Goal: Task Accomplishment & Management: Complete application form

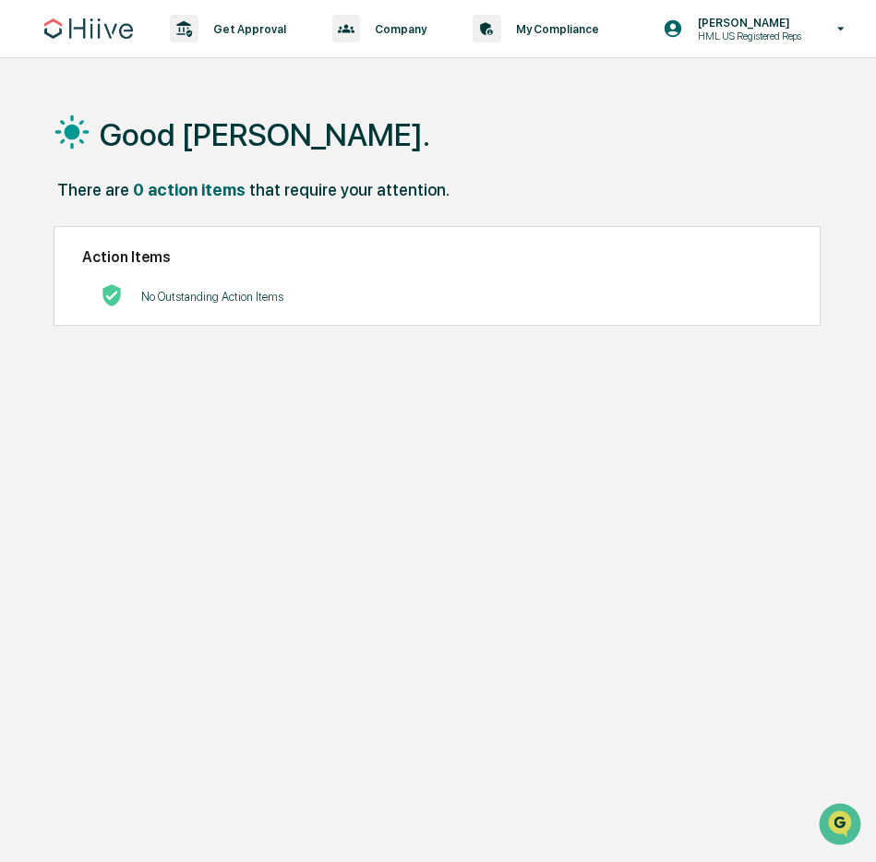
click at [336, 157] on div "Good [PERSON_NAME]." at bounding box center [448, 134] width 788 height 92
click at [205, 24] on p "Get Approval" at bounding box center [246, 29] width 97 height 14
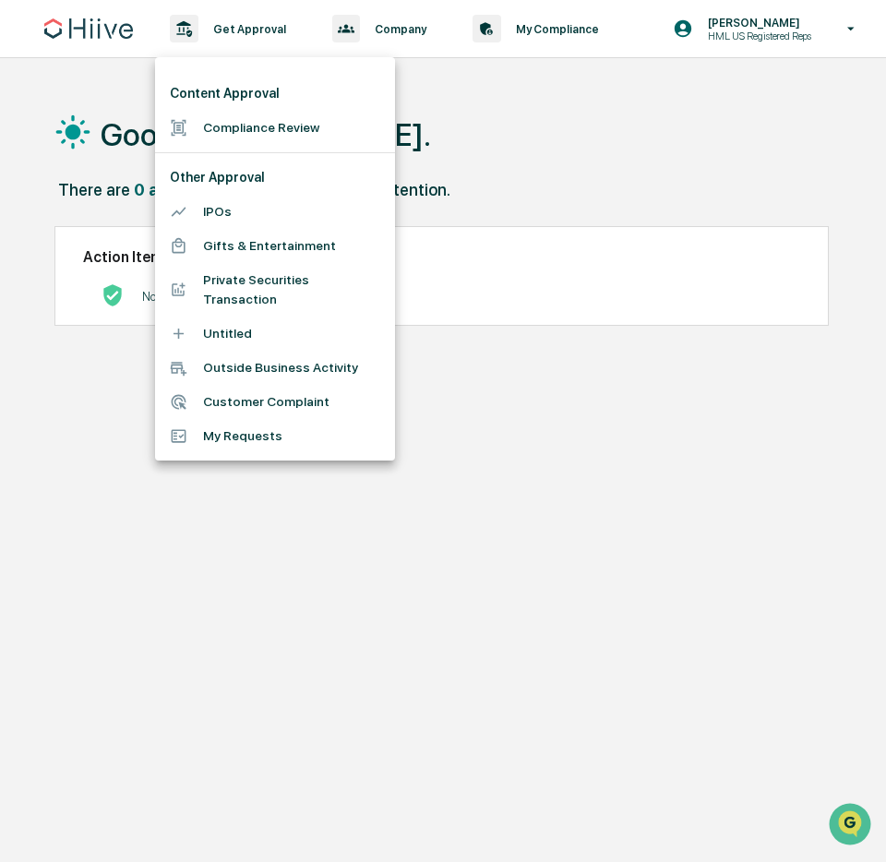
click at [273, 112] on li "Compliance Review" at bounding box center [275, 128] width 240 height 34
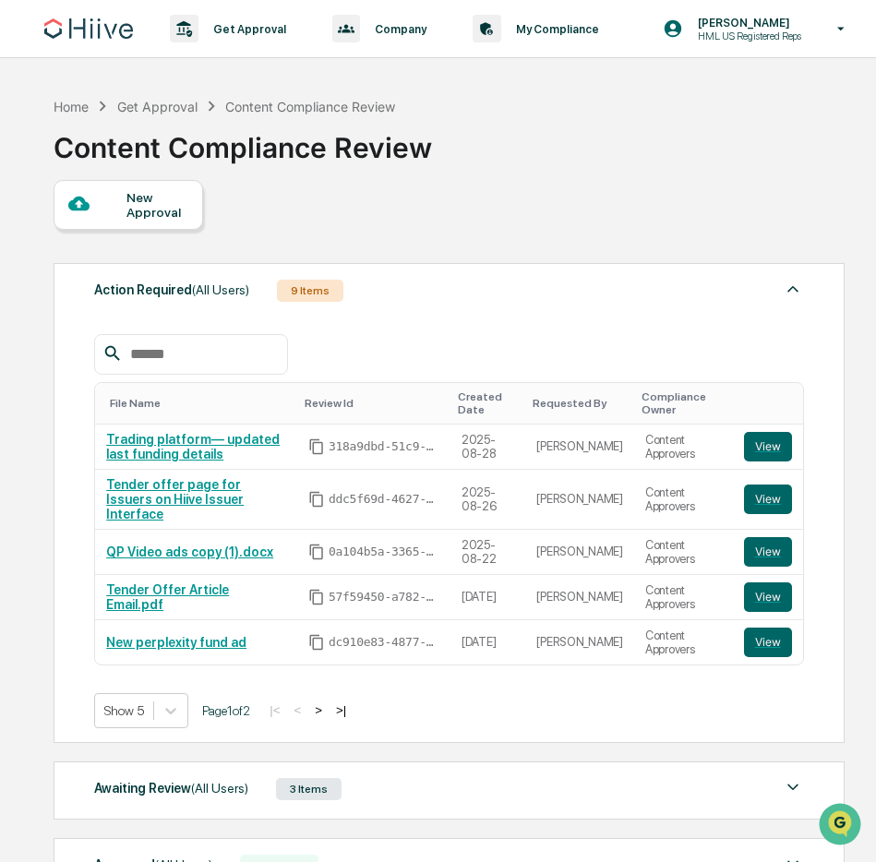
click at [127, 191] on div "New Approval" at bounding box center [157, 205] width 62 height 30
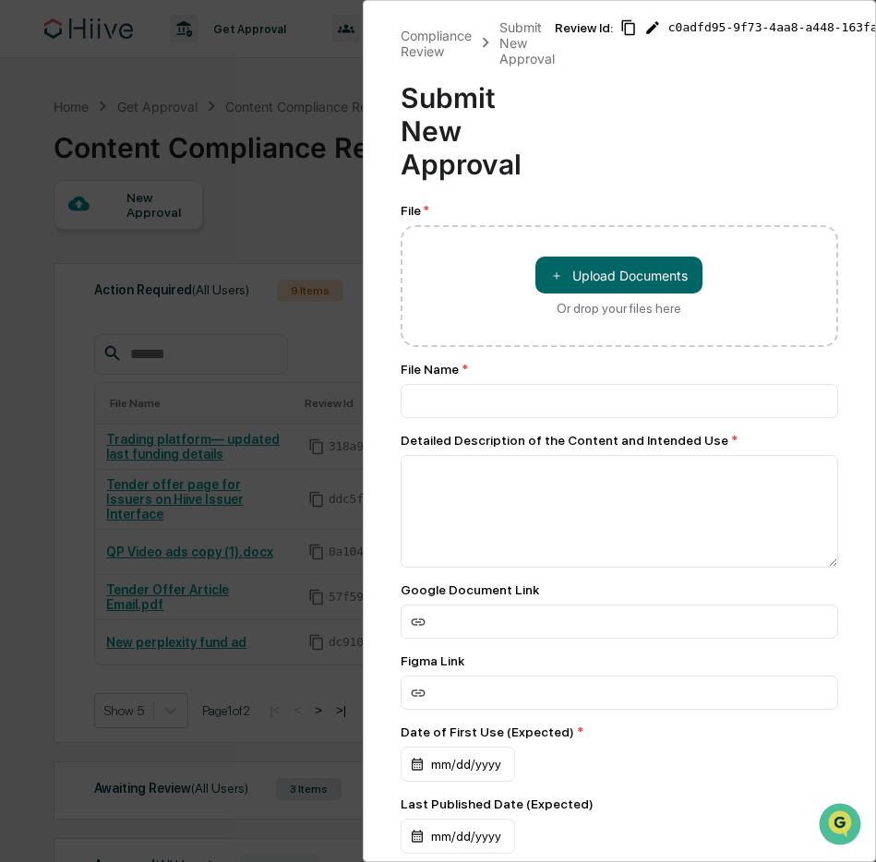
click at [495, 305] on div "＋ Upload Documents Or drop your files here" at bounding box center [620, 286] width 438 height 122
click at [522, 617] on input at bounding box center [620, 621] width 438 height 34
paste input "**********"
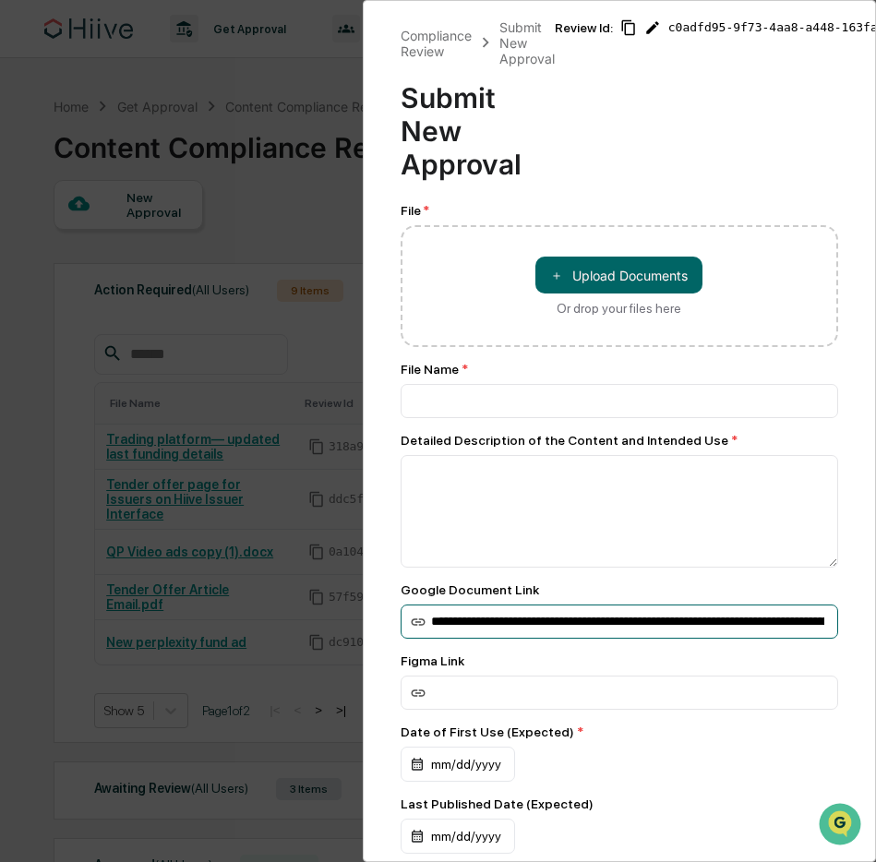
scroll to position [0, 212]
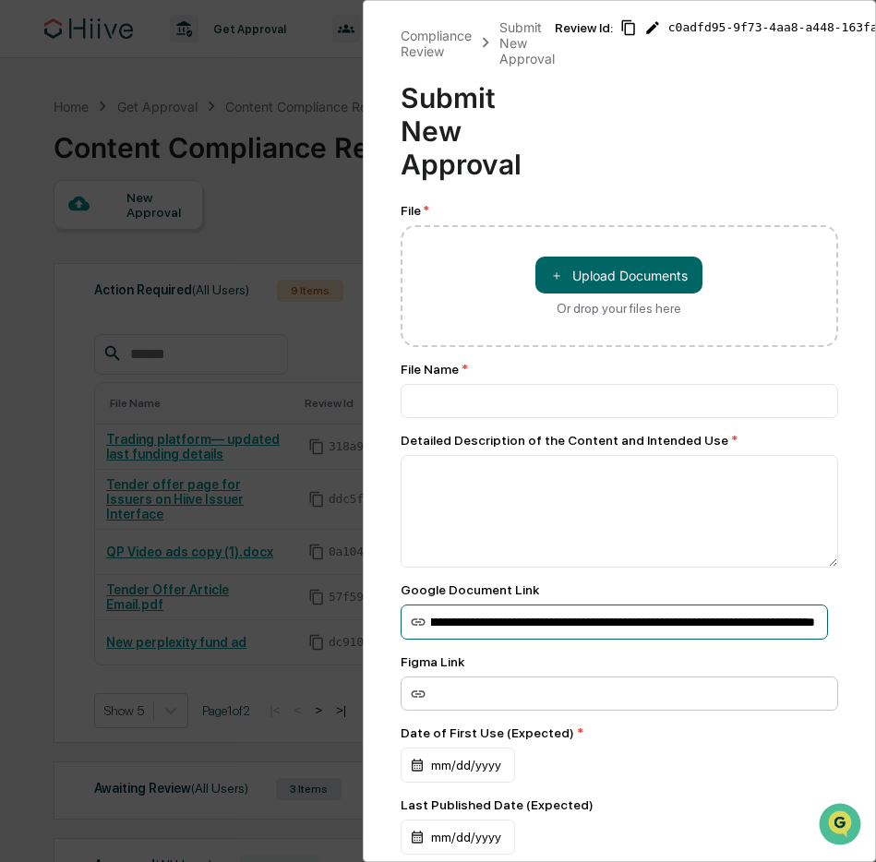
type input "**********"
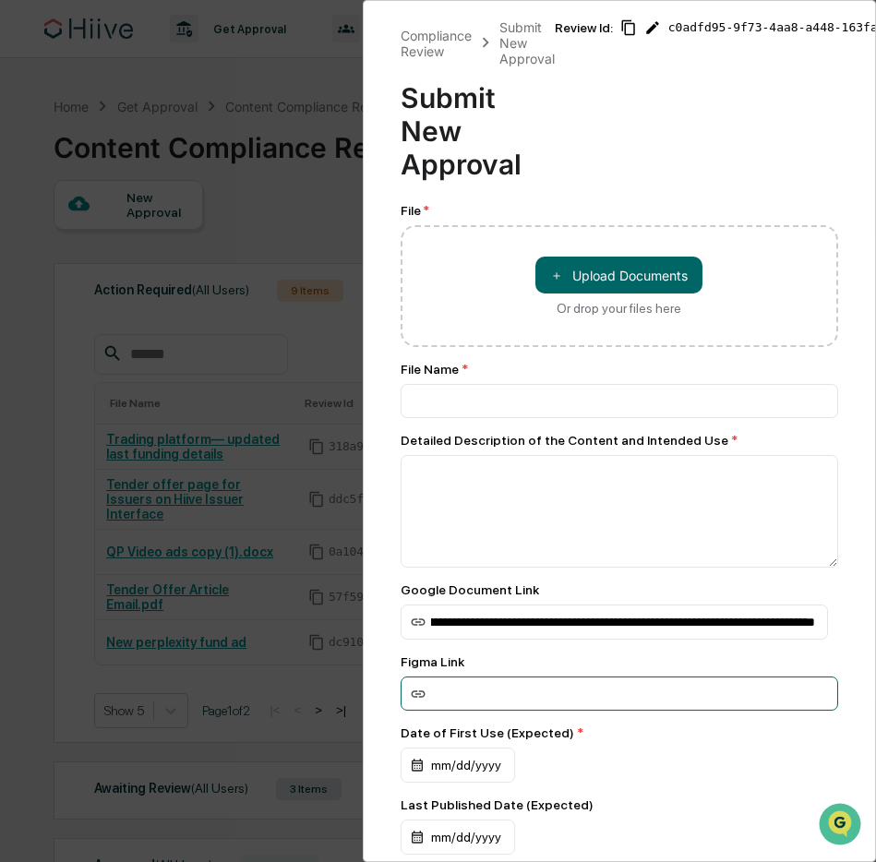
click at [546, 640] on input at bounding box center [615, 621] width 428 height 35
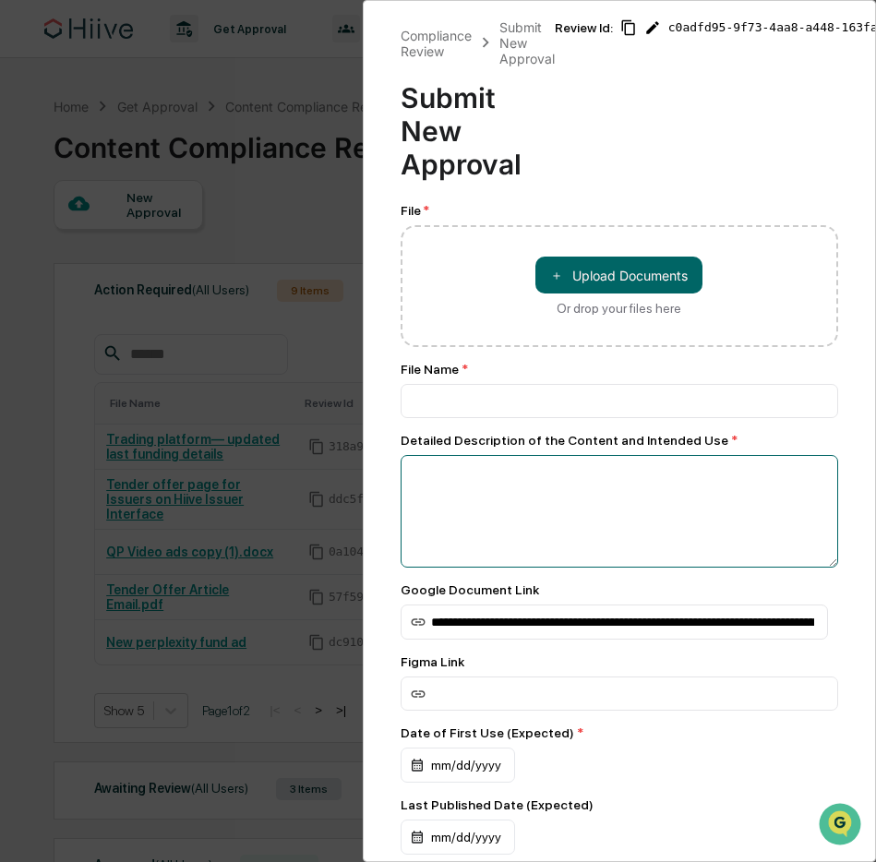
click at [552, 503] on textarea at bounding box center [620, 511] width 438 height 113
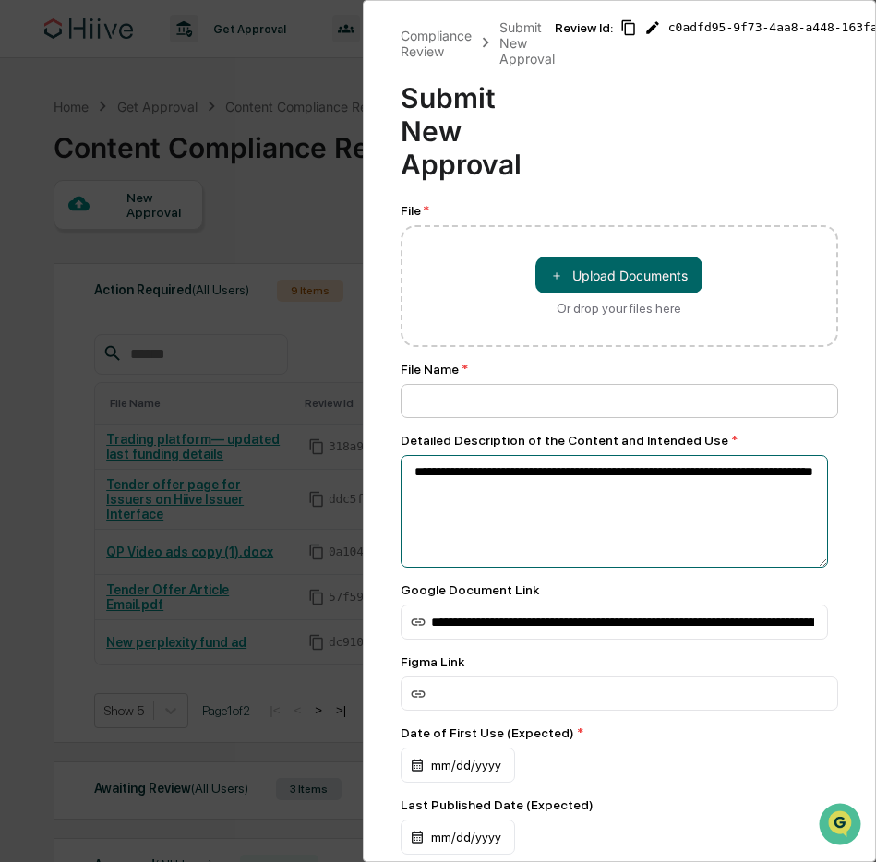
type textarea "**********"
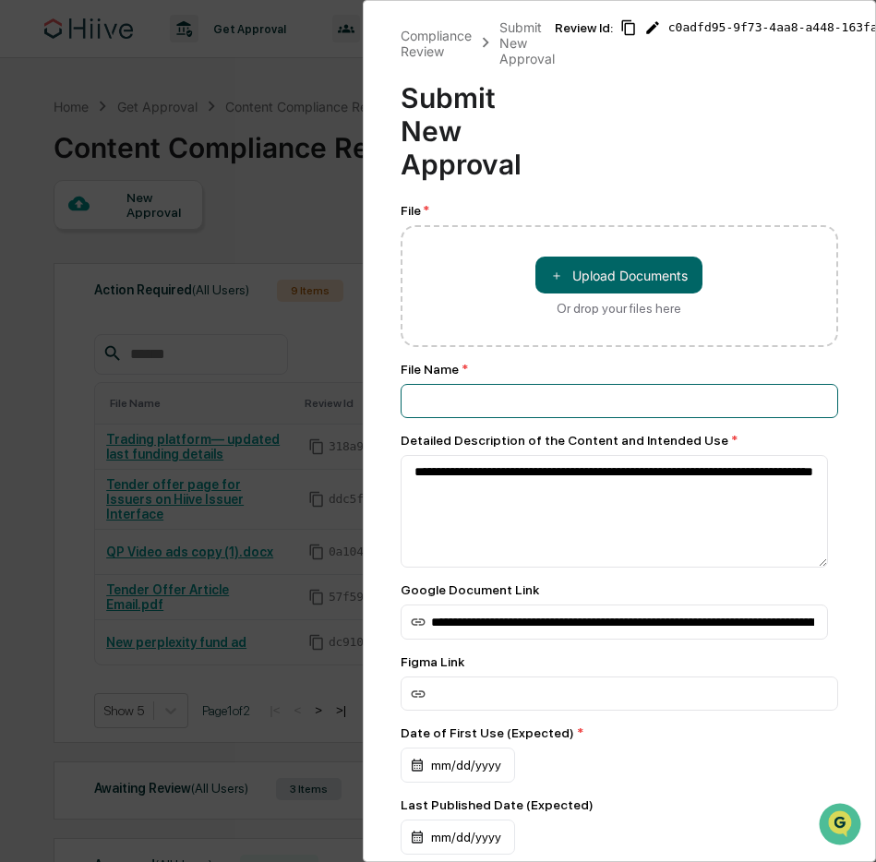
click at [545, 412] on input at bounding box center [620, 401] width 438 height 34
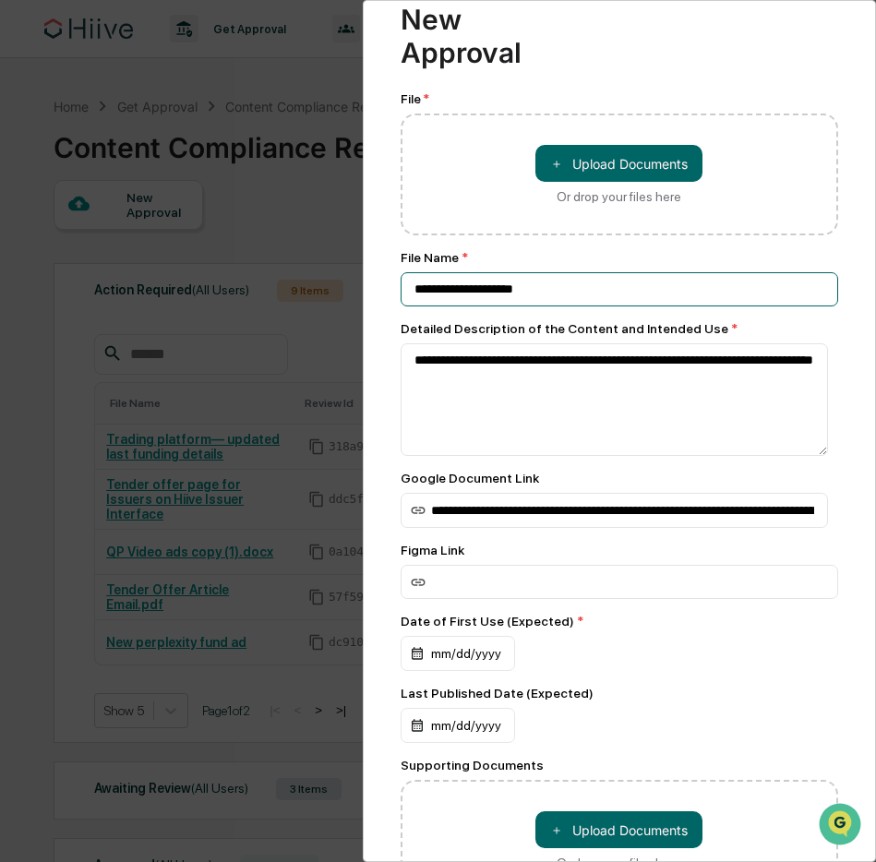
scroll to position [286, 0]
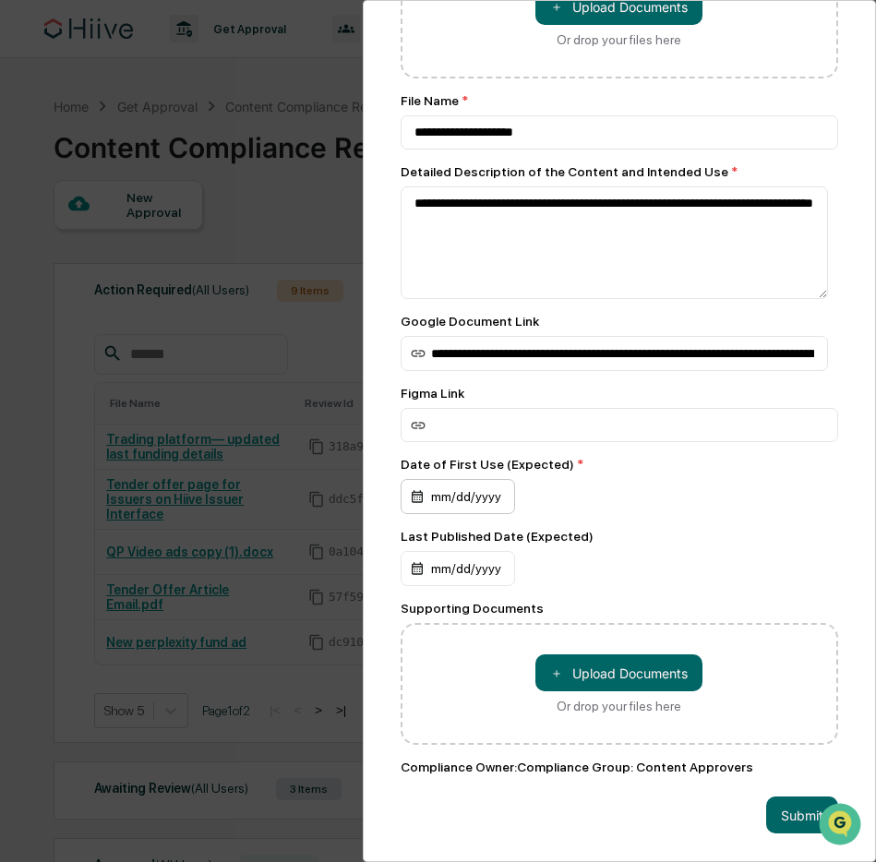
click at [442, 483] on div "mm/dd/yyyy" at bounding box center [458, 496] width 114 height 35
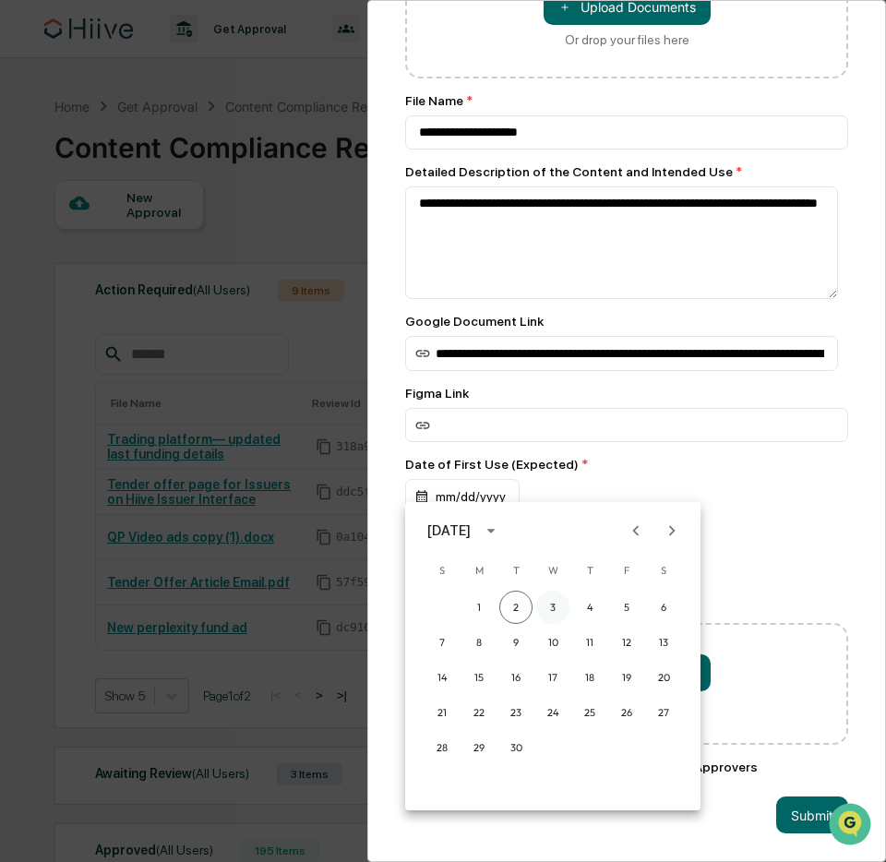
click at [544, 604] on button "3" at bounding box center [552, 607] width 33 height 33
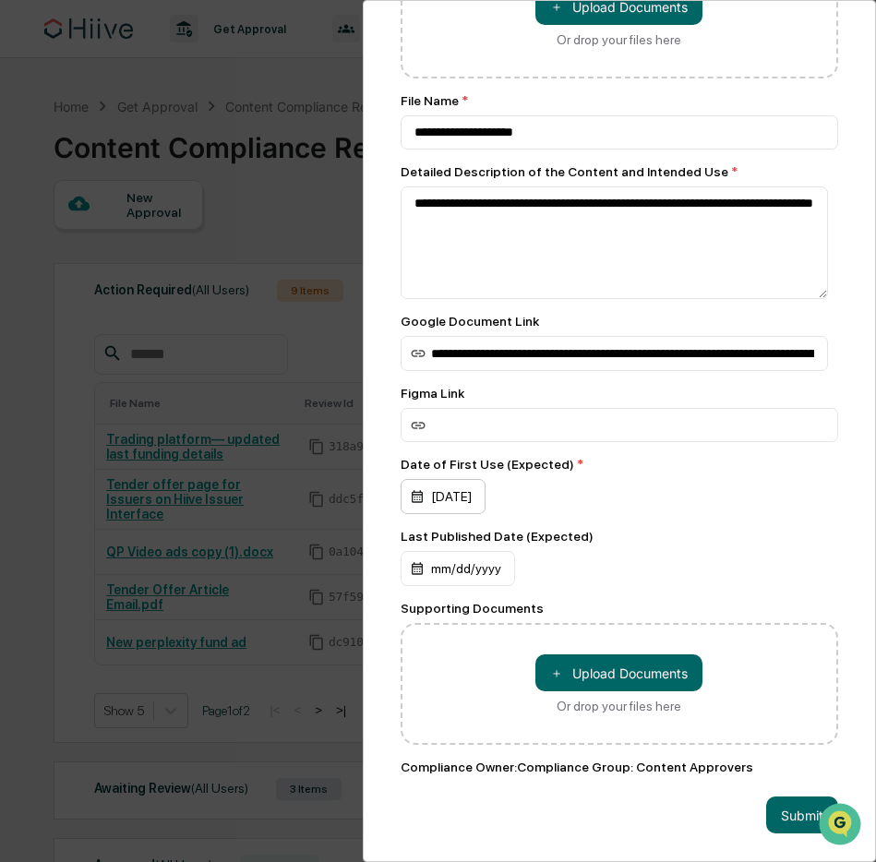
click at [477, 482] on div "[DATE]" at bounding box center [443, 496] width 85 height 35
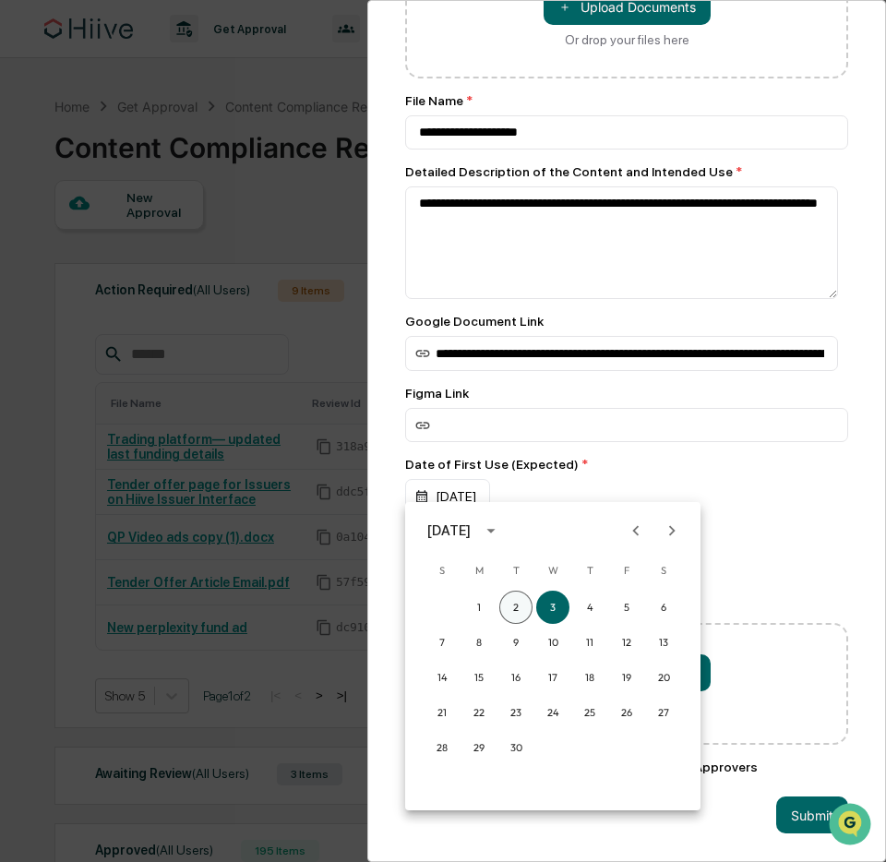
click at [515, 599] on button "2" at bounding box center [515, 607] width 33 height 33
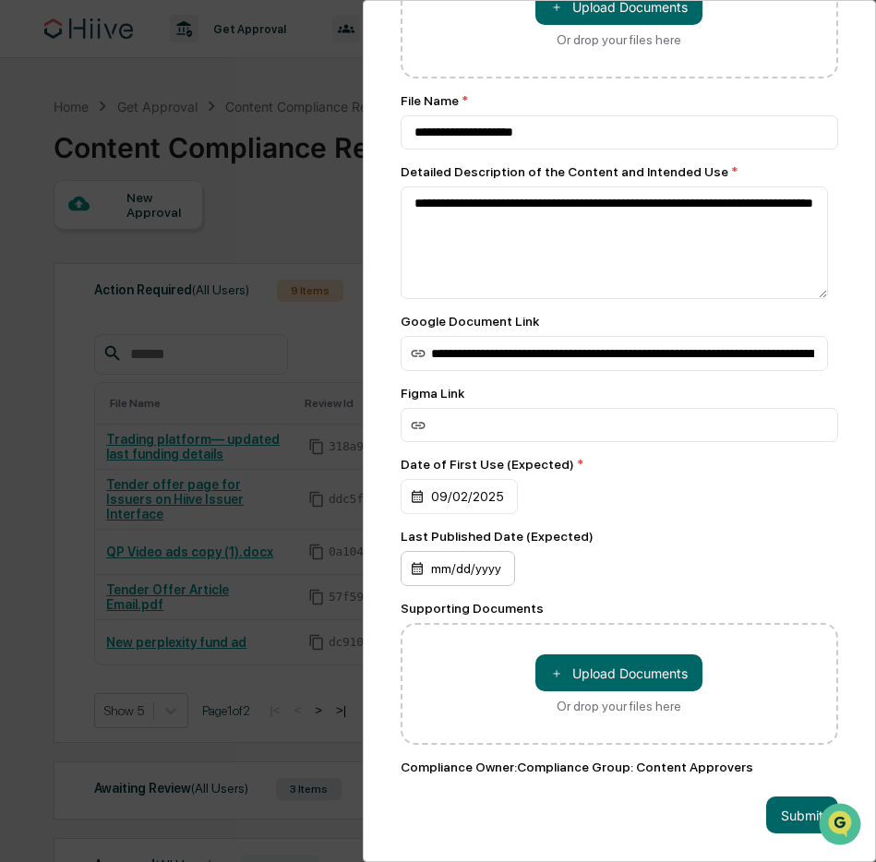
click at [478, 514] on div "mm/dd/yyyy" at bounding box center [459, 496] width 117 height 35
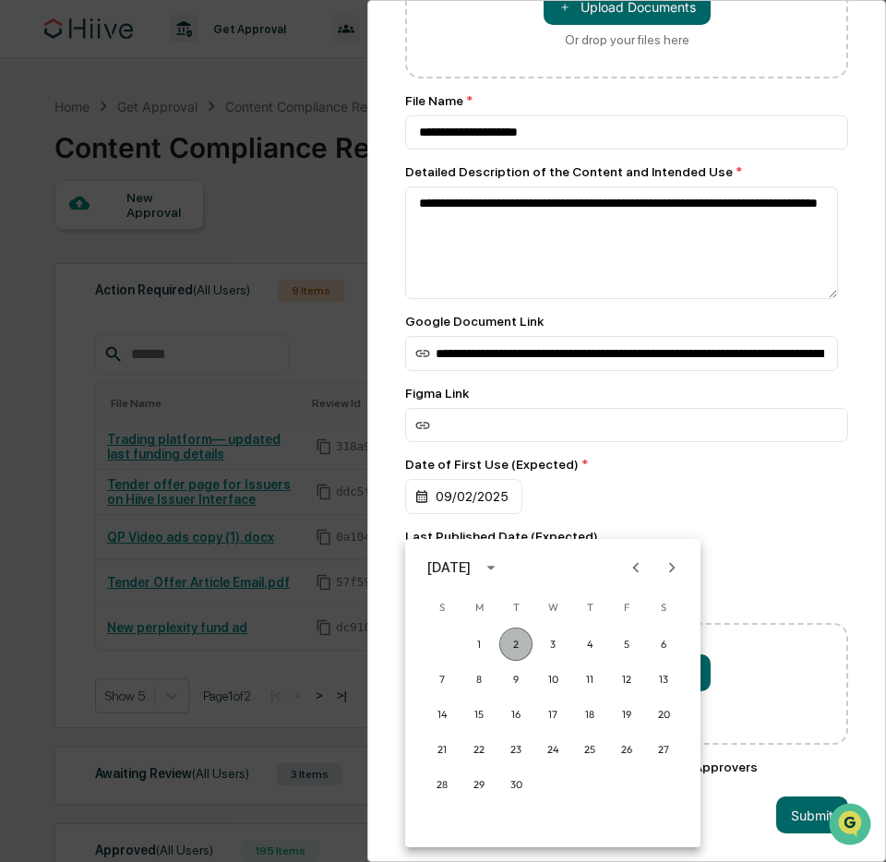
click at [518, 638] on button "2" at bounding box center [515, 644] width 33 height 33
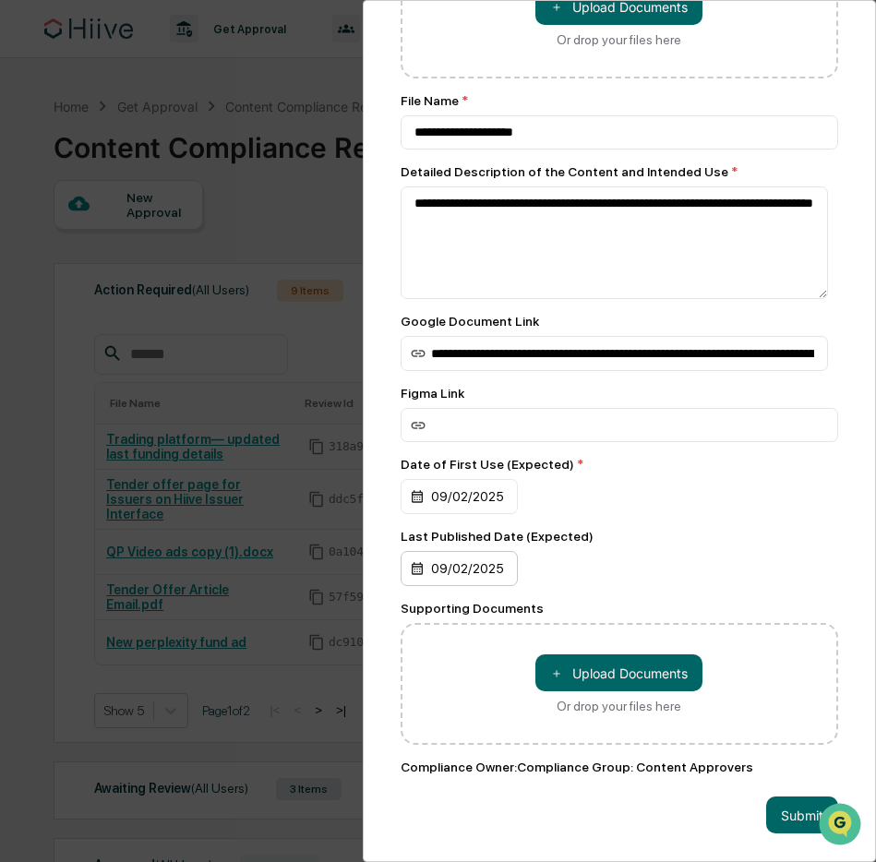
click at [492, 514] on div "09/02/2025" at bounding box center [459, 496] width 117 height 35
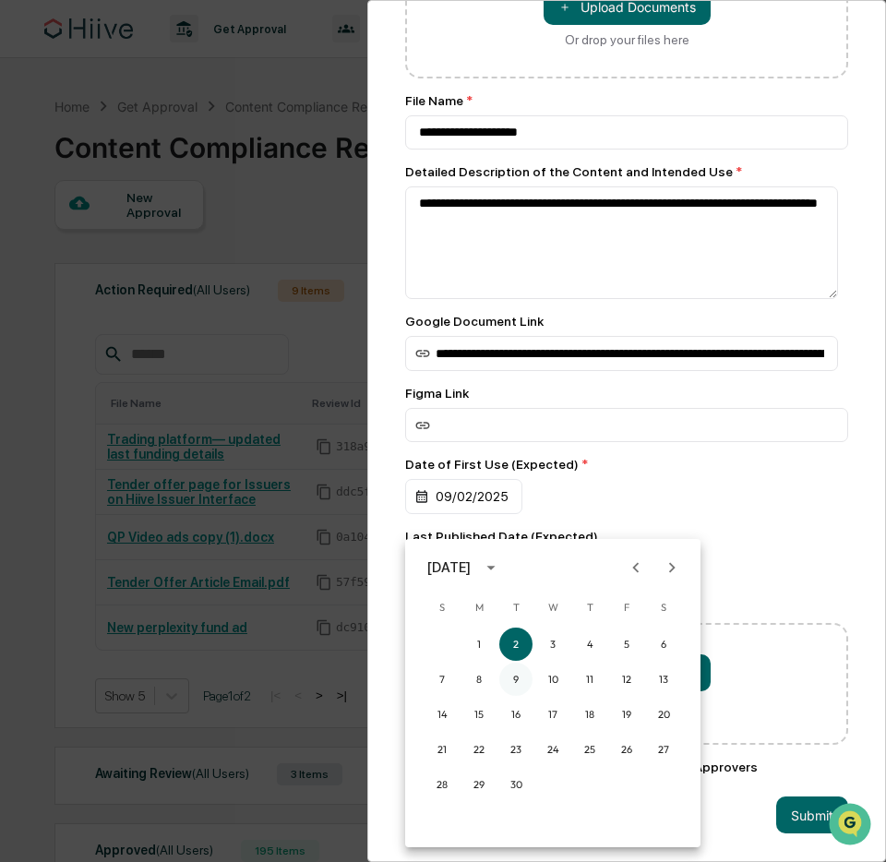
click at [514, 681] on button "9" at bounding box center [515, 679] width 33 height 33
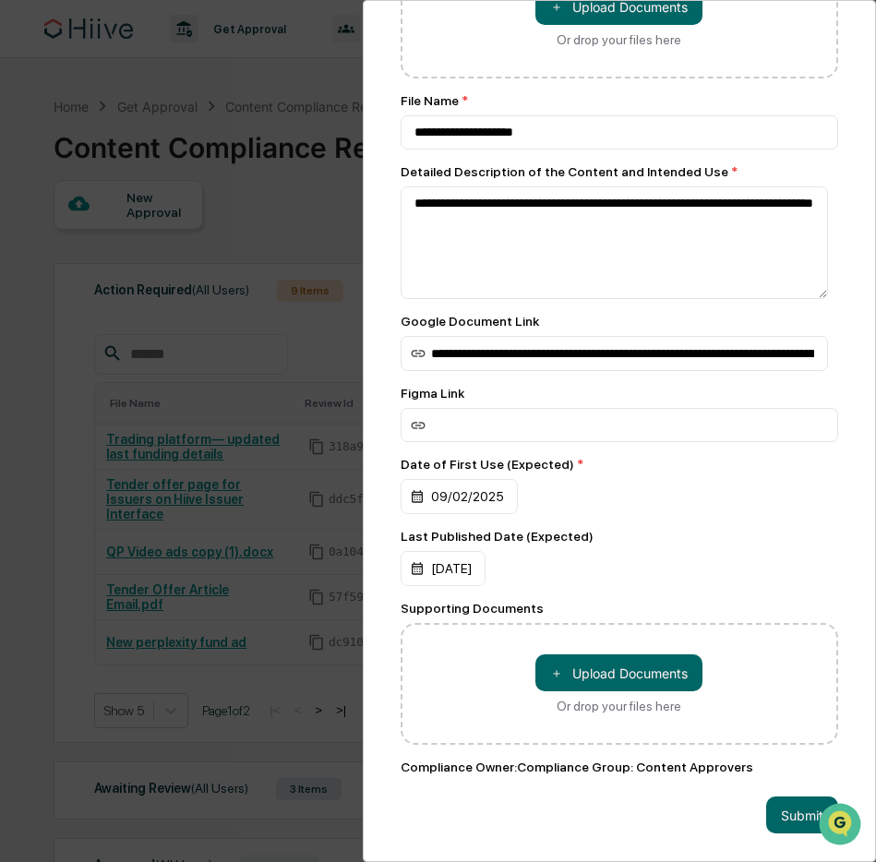
click at [636, 514] on div "[DATE]" at bounding box center [620, 496] width 438 height 35
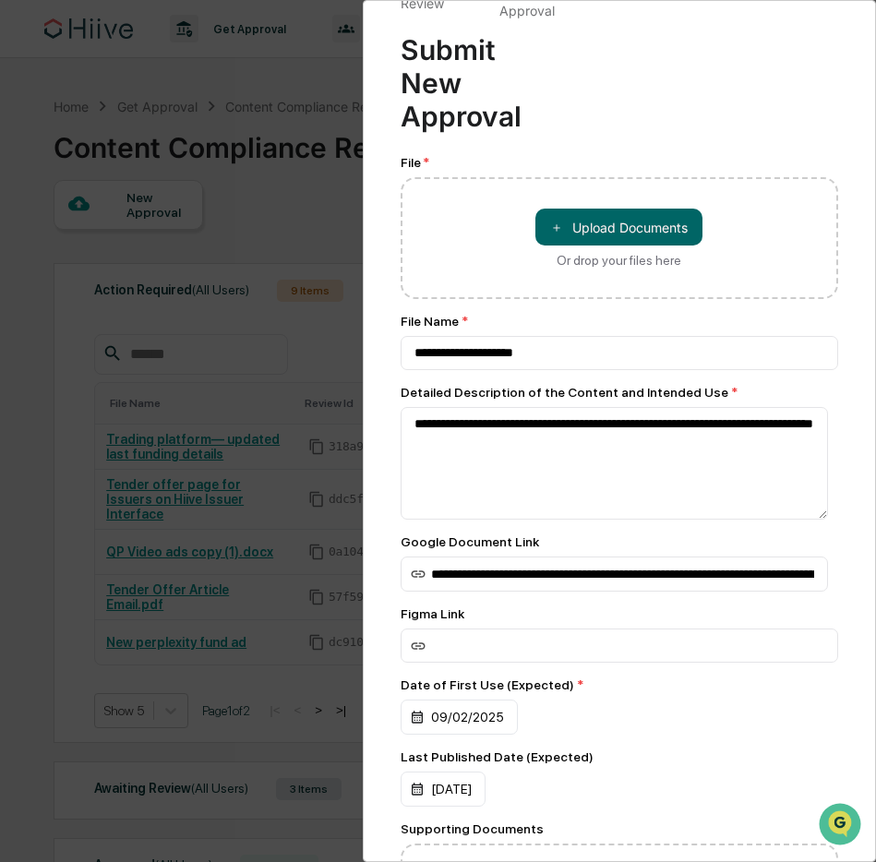
scroll to position [33, 0]
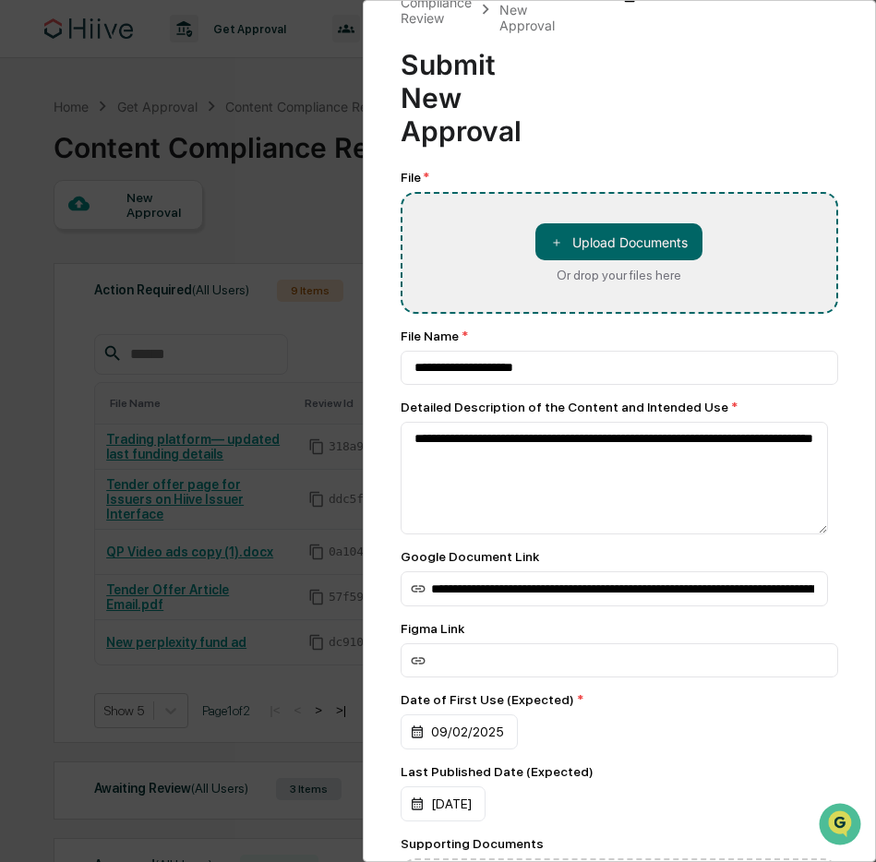
type input "**********"
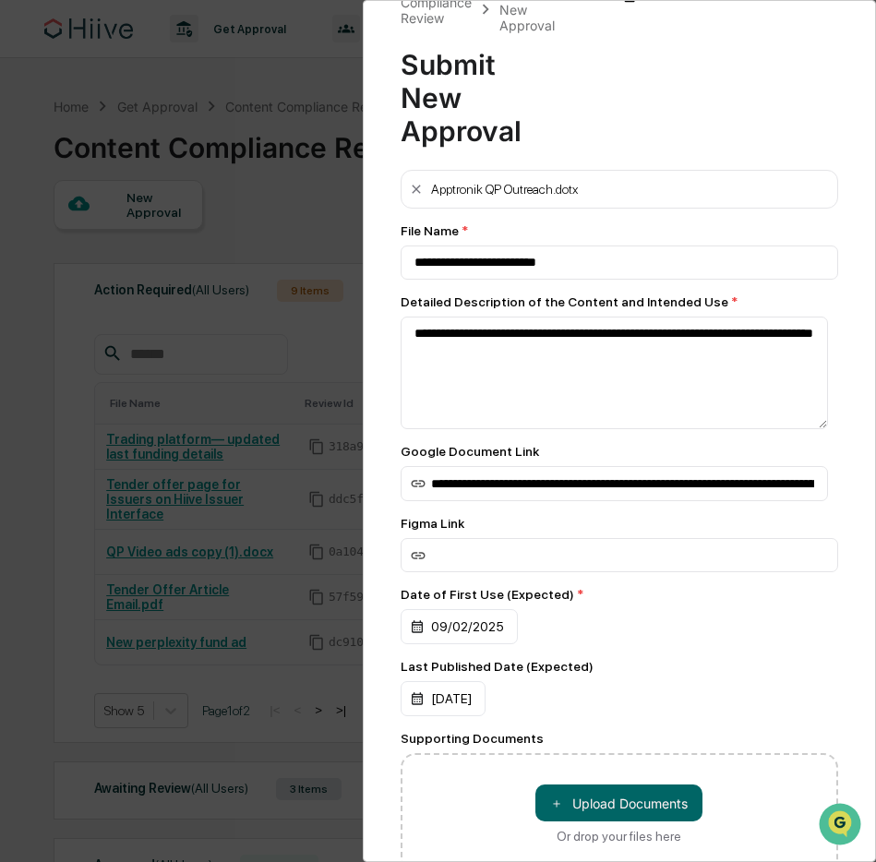
click at [616, 228] on div "File Name *" at bounding box center [620, 230] width 438 height 15
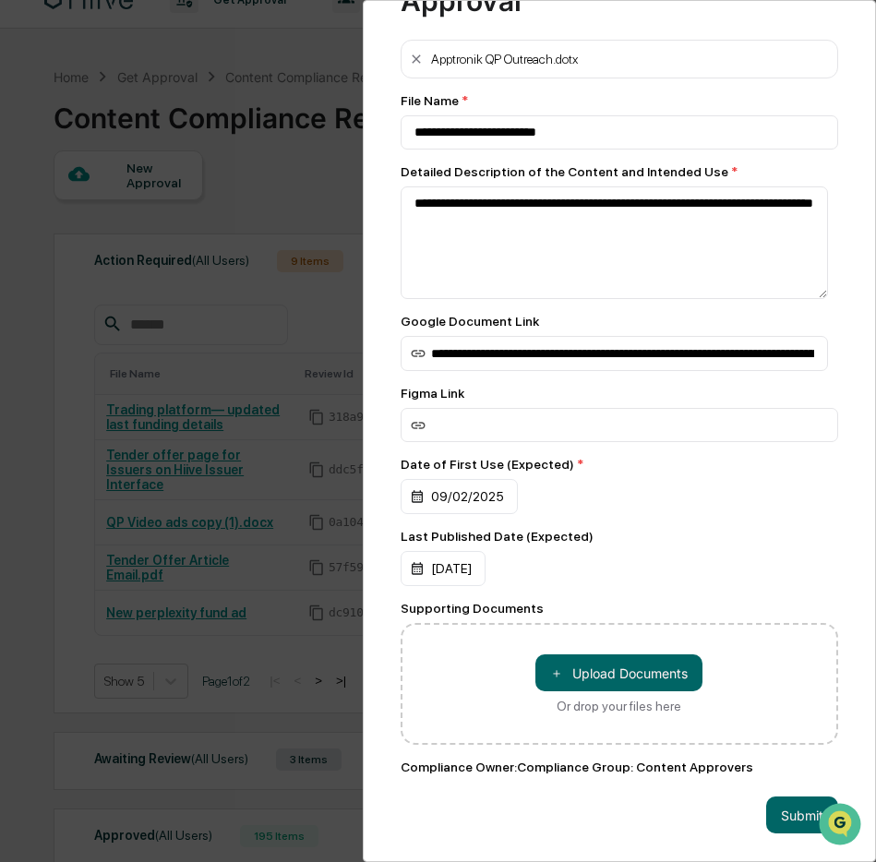
scroll to position [52, 0]
